Goal: Download file/media

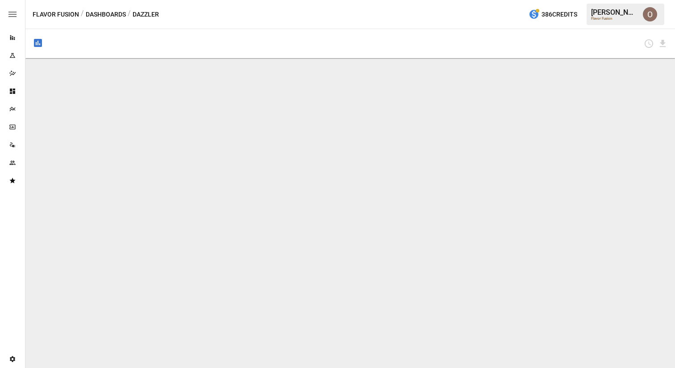
click at [112, 15] on button "Dashboards" at bounding box center [106, 14] width 40 height 11
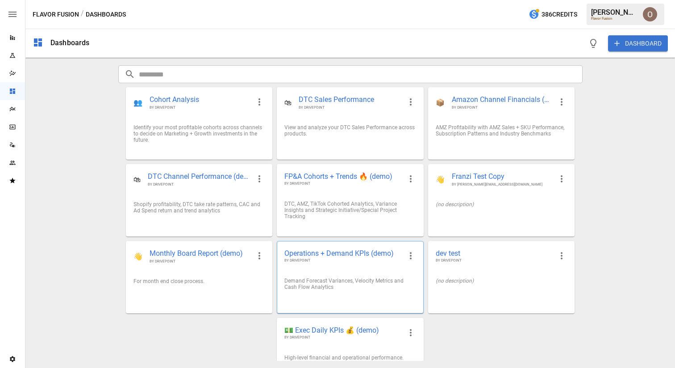
click at [352, 267] on div "Operations + Demand KPIs (demo) BY DRIVEPOINT" at bounding box center [350, 255] width 146 height 29
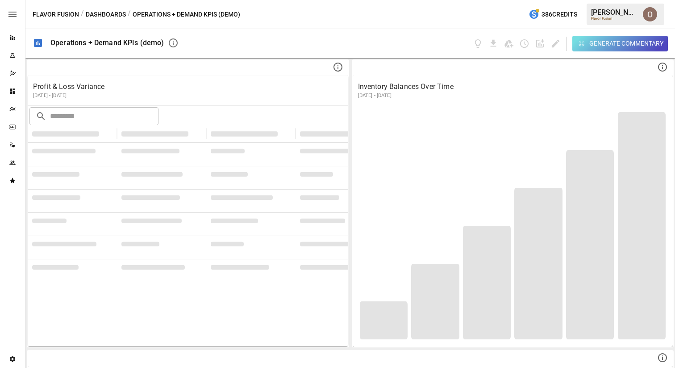
click at [107, 15] on button "Dashboards" at bounding box center [106, 14] width 40 height 11
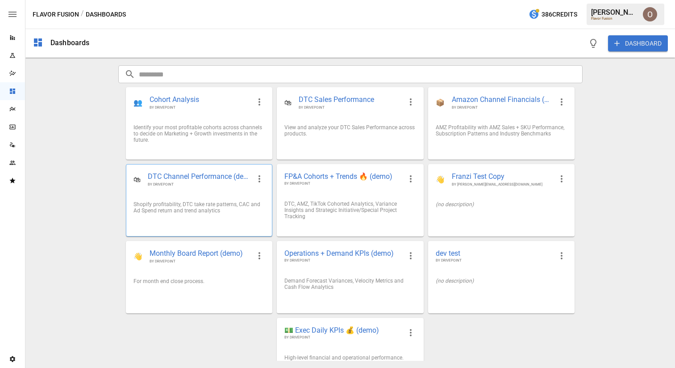
click at [219, 194] on div "Shopify profitability, DTC take rate patterns, CAC and Ad Spend return and tren…" at bounding box center [199, 207] width 146 height 27
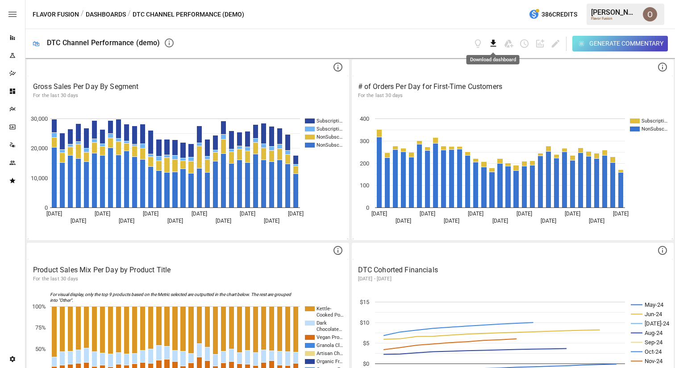
click at [493, 43] on icon "Download dashboard" at bounding box center [493, 43] width 6 height 7
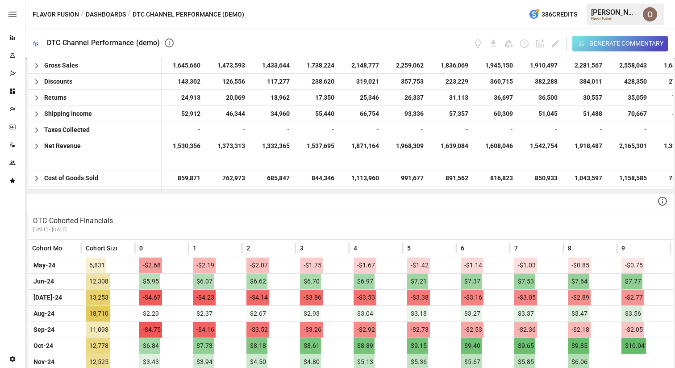
scroll to position [452, 0]
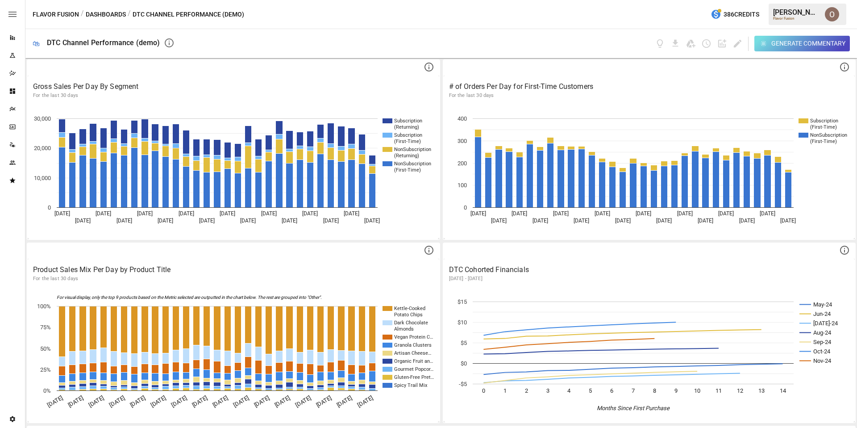
scroll to position [443, 0]
